Goal: Information Seeking & Learning: Compare options

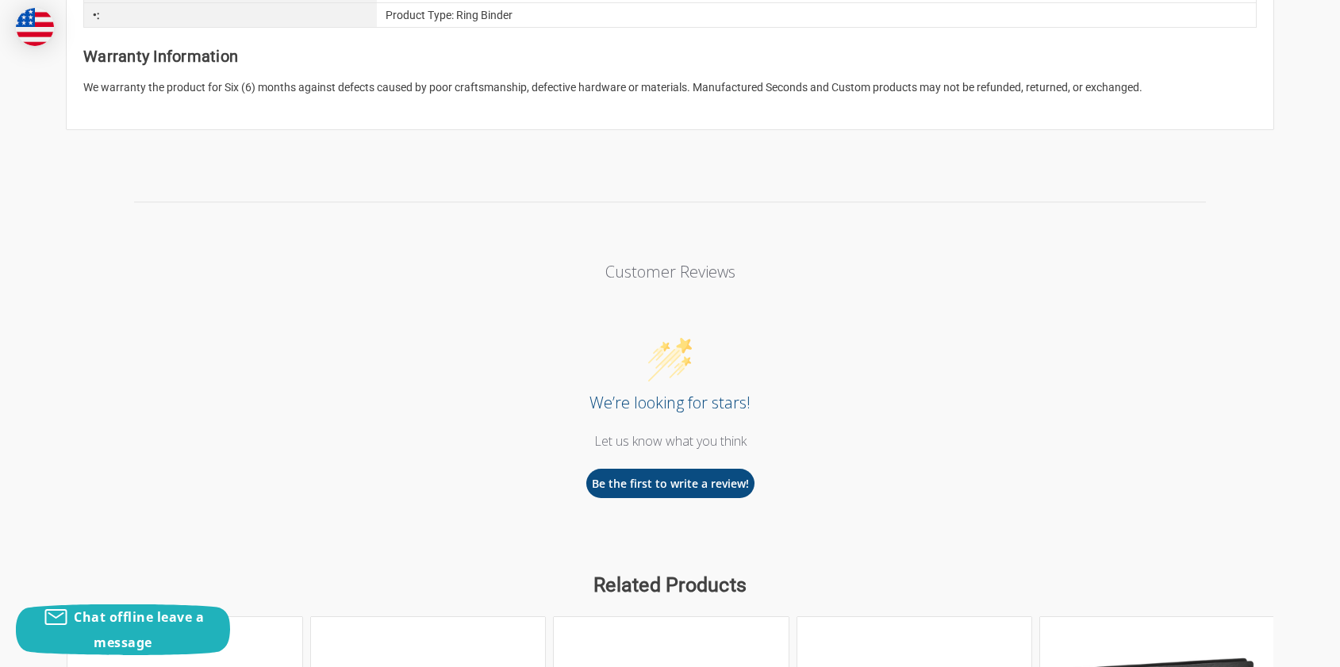
scroll to position [2002, 0]
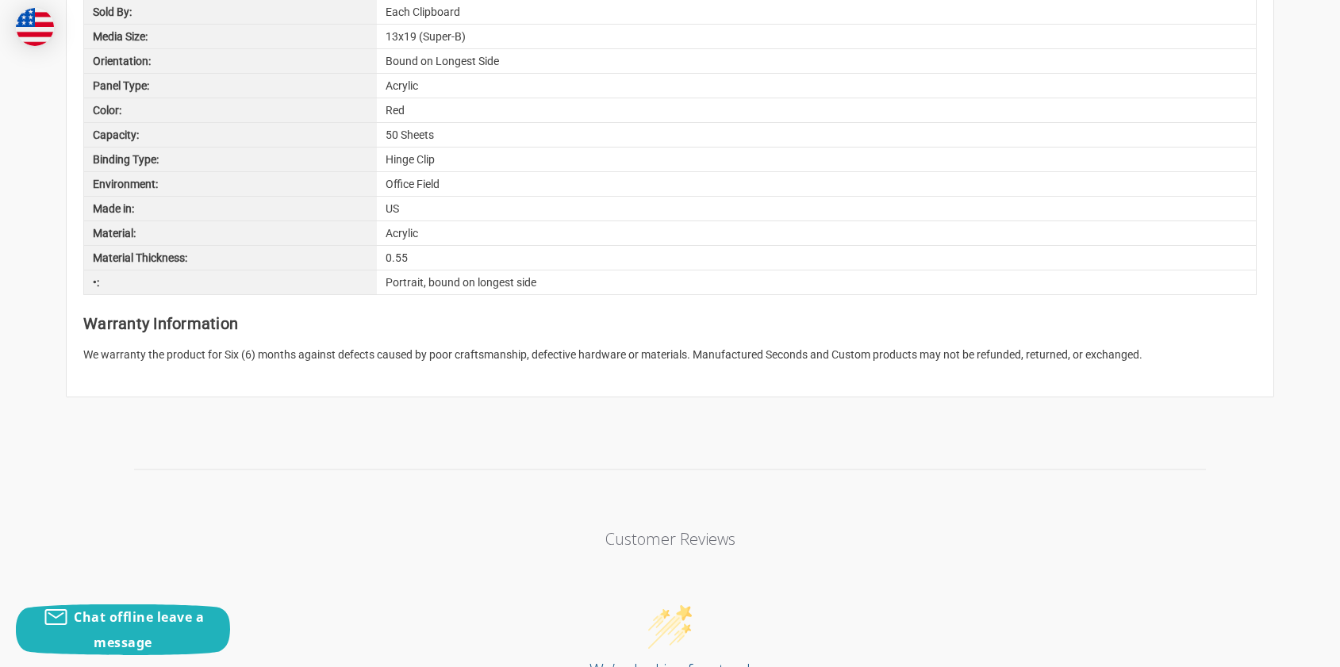
scroll to position [2002, 0]
